Goal: Information Seeking & Learning: Stay updated

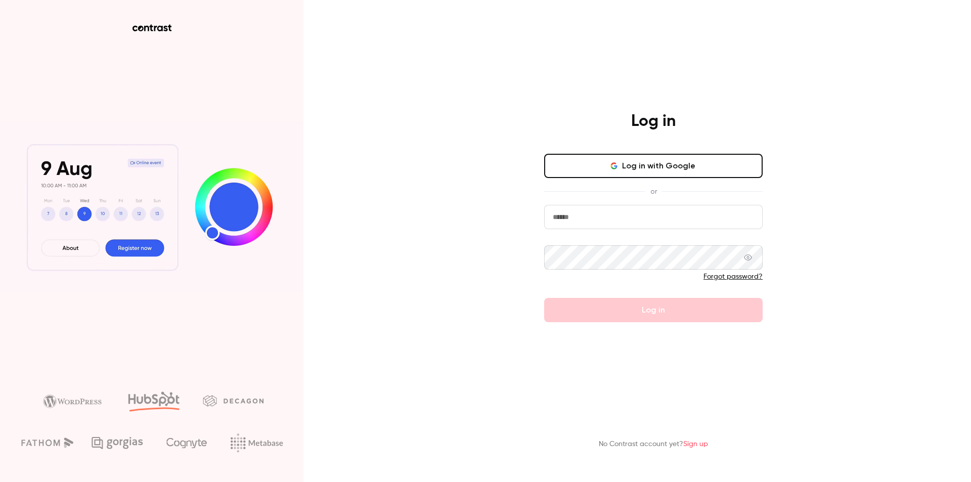
click at [671, 167] on button "Log in with Google" at bounding box center [653, 166] width 219 height 24
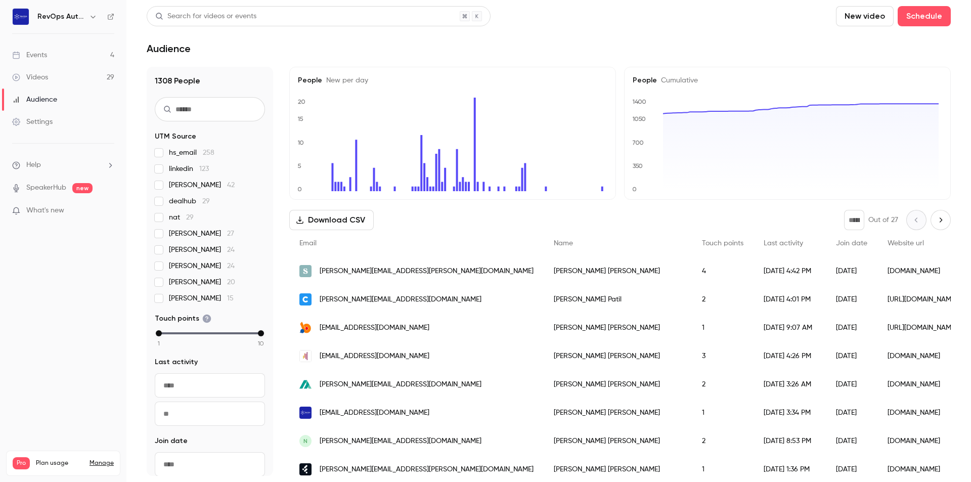
click at [56, 57] on link "Events 4" at bounding box center [63, 55] width 126 height 22
